Goal: Information Seeking & Learning: Understand process/instructions

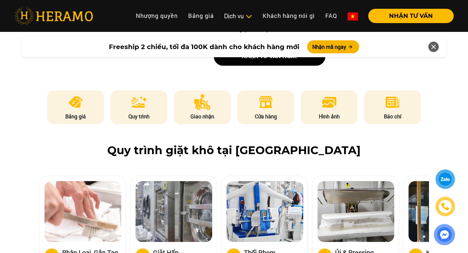
scroll to position [310, 0]
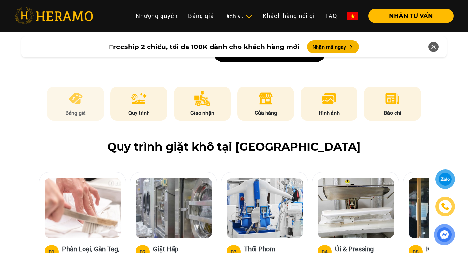
click at [69, 109] on p "Bảng giá" at bounding box center [75, 113] width 57 height 8
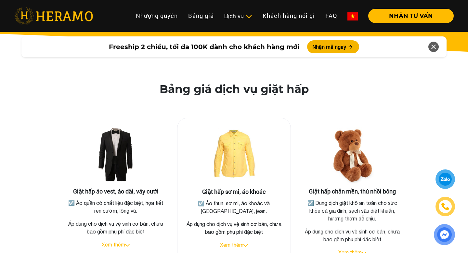
scroll to position [1245, 0]
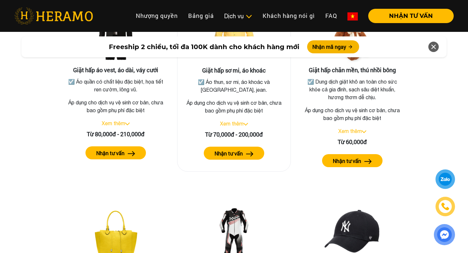
click at [239, 108] on div "Giặt hấp sơ mi, áo khoác ☑️ Áo thun, sơ mi, áo khoác và quần tây, jean. Áp dụng…" at bounding box center [234, 83] width 114 height 175
click at [239, 120] on div "Xem thêm" at bounding box center [234, 124] width 103 height 8
click at [239, 121] on link "Xem thêm" at bounding box center [231, 124] width 23 height 6
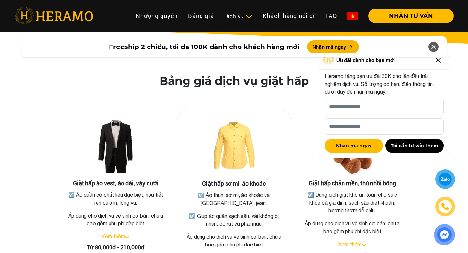
scroll to position [1131, 0]
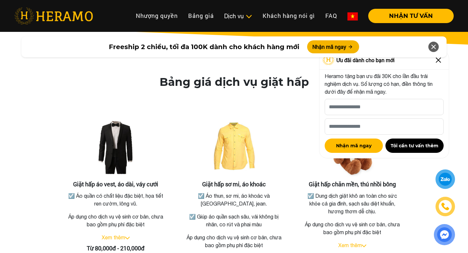
click at [435, 45] on icon at bounding box center [433, 47] width 8 height 12
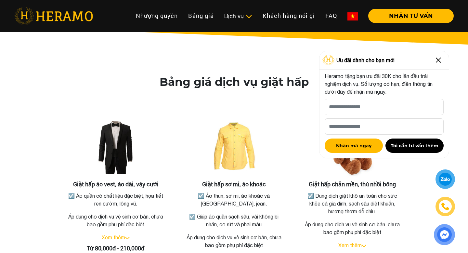
click at [438, 62] on img at bounding box center [438, 60] width 10 height 10
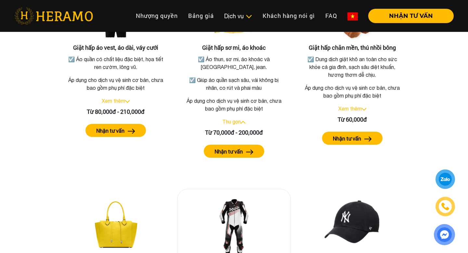
scroll to position [1266, 0]
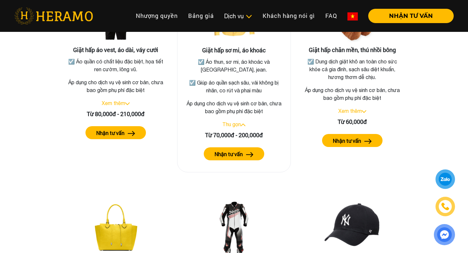
click at [241, 150] on label "Nhận tư vấn" at bounding box center [228, 154] width 28 height 8
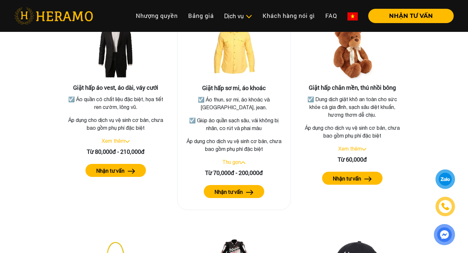
scroll to position [1204, 0]
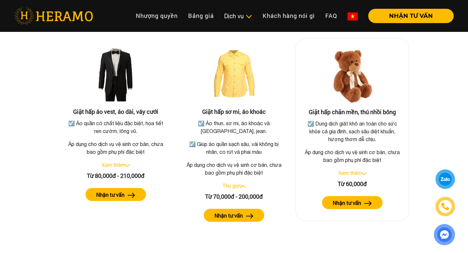
click at [350, 170] on link "Xem thêm" at bounding box center [349, 173] width 23 height 6
click at [350, 170] on link "Thu gọn" at bounding box center [349, 173] width 19 height 6
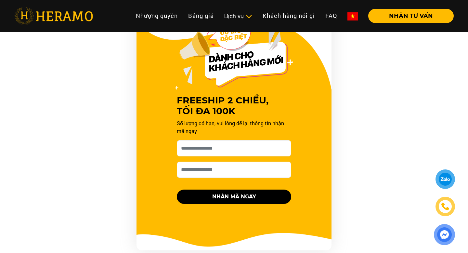
scroll to position [648, 0]
